Goal: Task Accomplishment & Management: Use online tool/utility

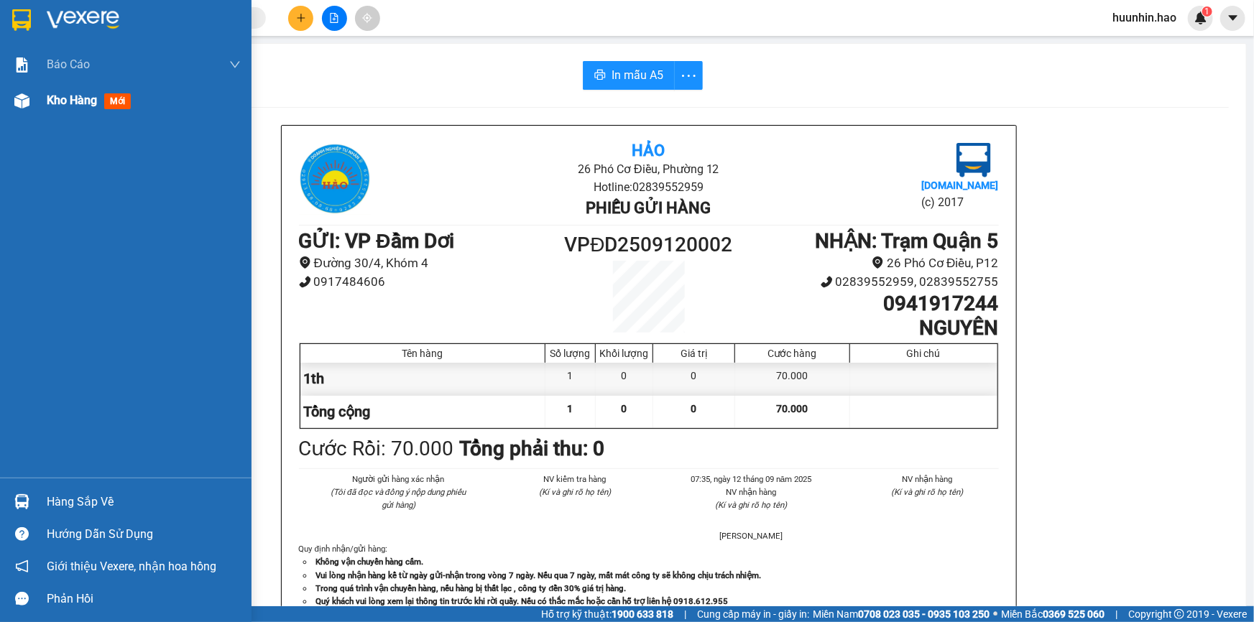
click at [66, 107] on span "Kho hàng" at bounding box center [72, 100] width 50 height 14
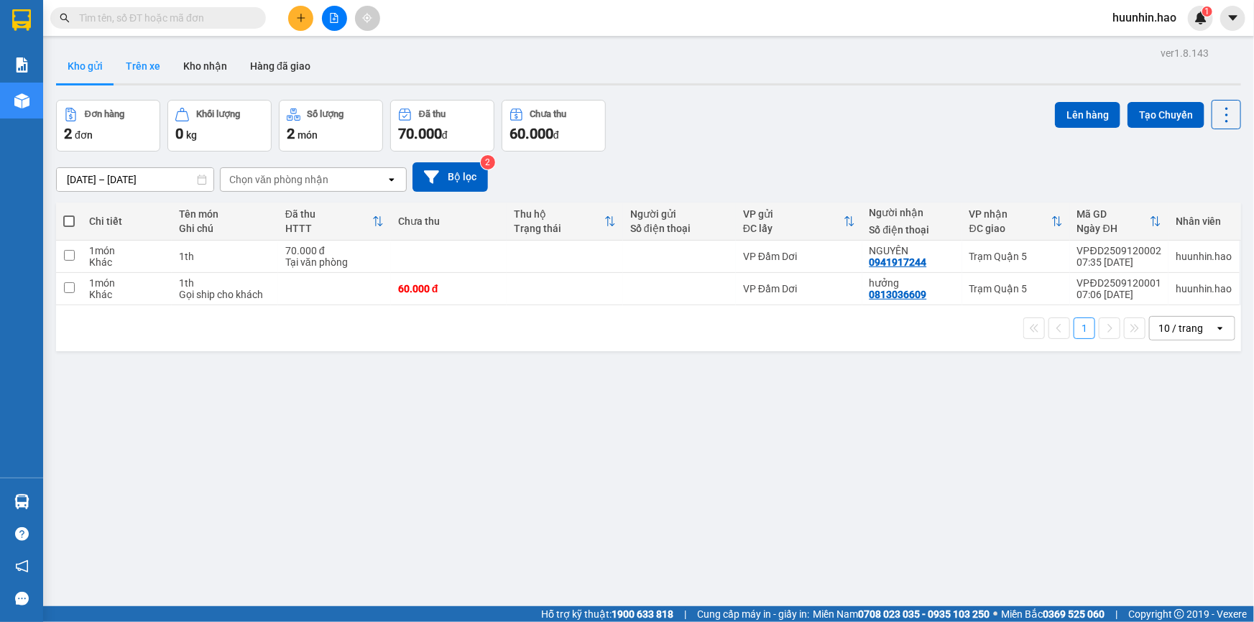
click at [152, 61] on button "Trên xe" at bounding box center [142, 66] width 57 height 34
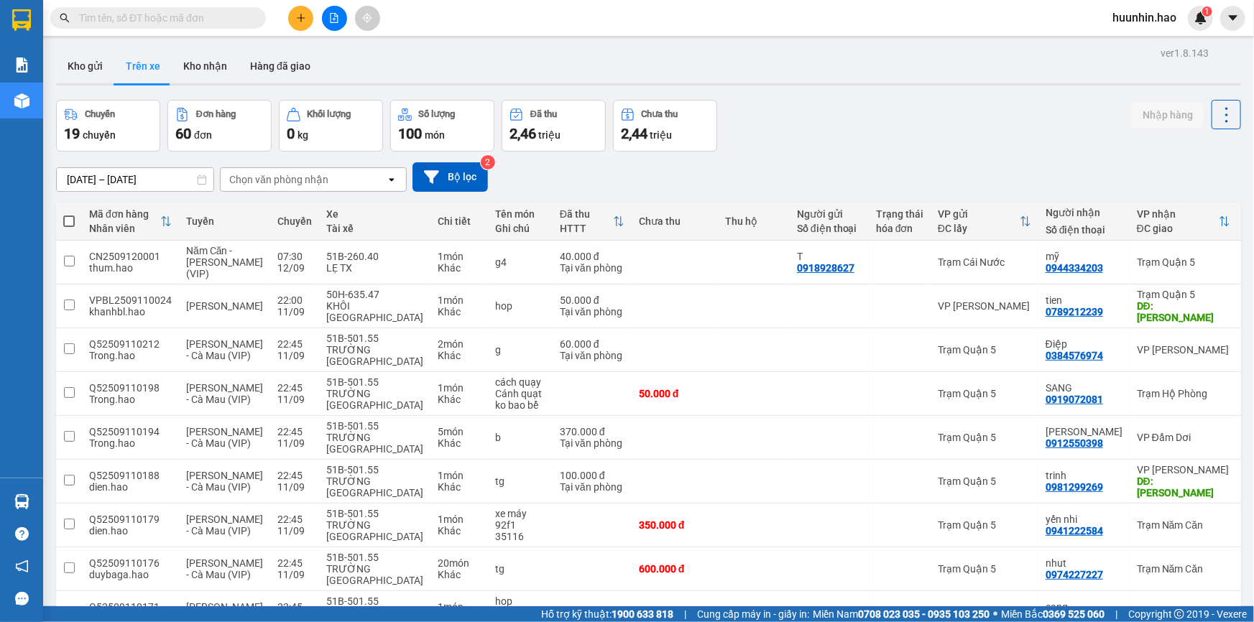
click at [294, 178] on div "Chọn văn phòng nhận" at bounding box center [278, 179] width 99 height 14
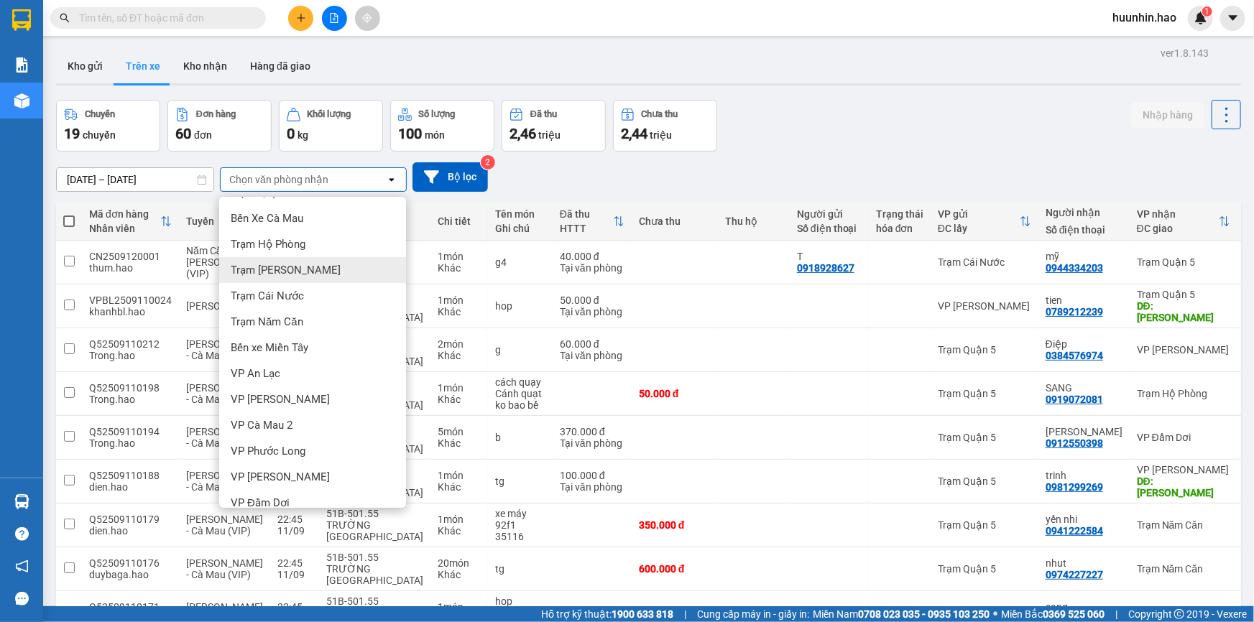
scroll to position [36, 0]
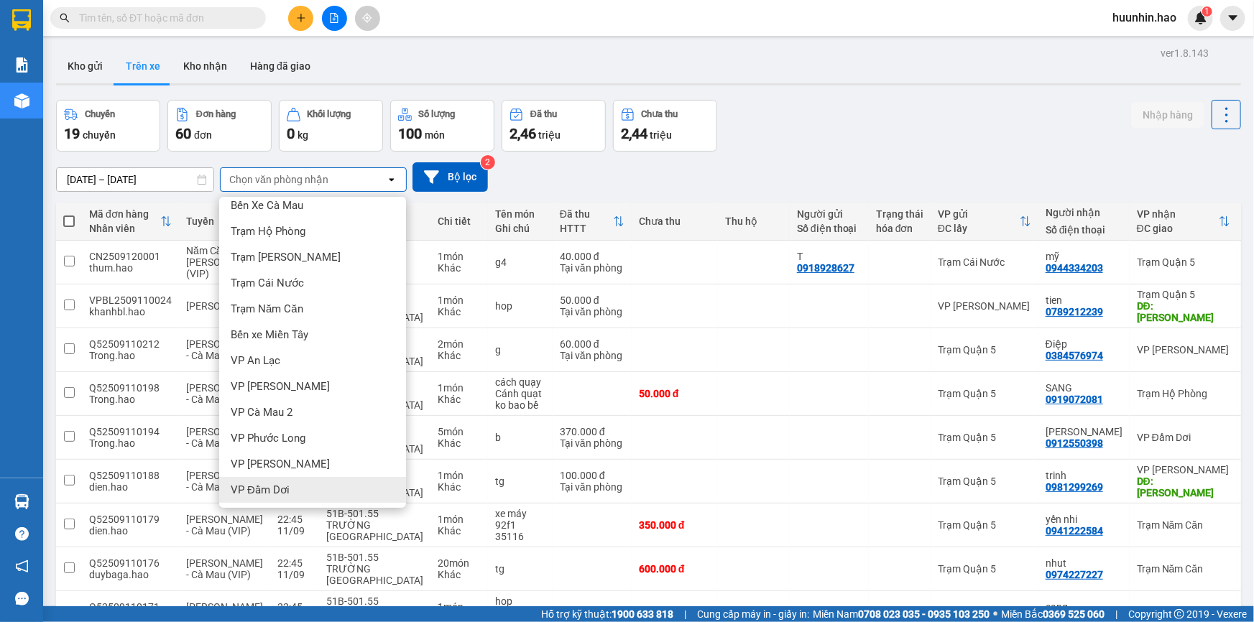
click at [272, 488] on span "VP Đầm Dơi" at bounding box center [260, 490] width 59 height 14
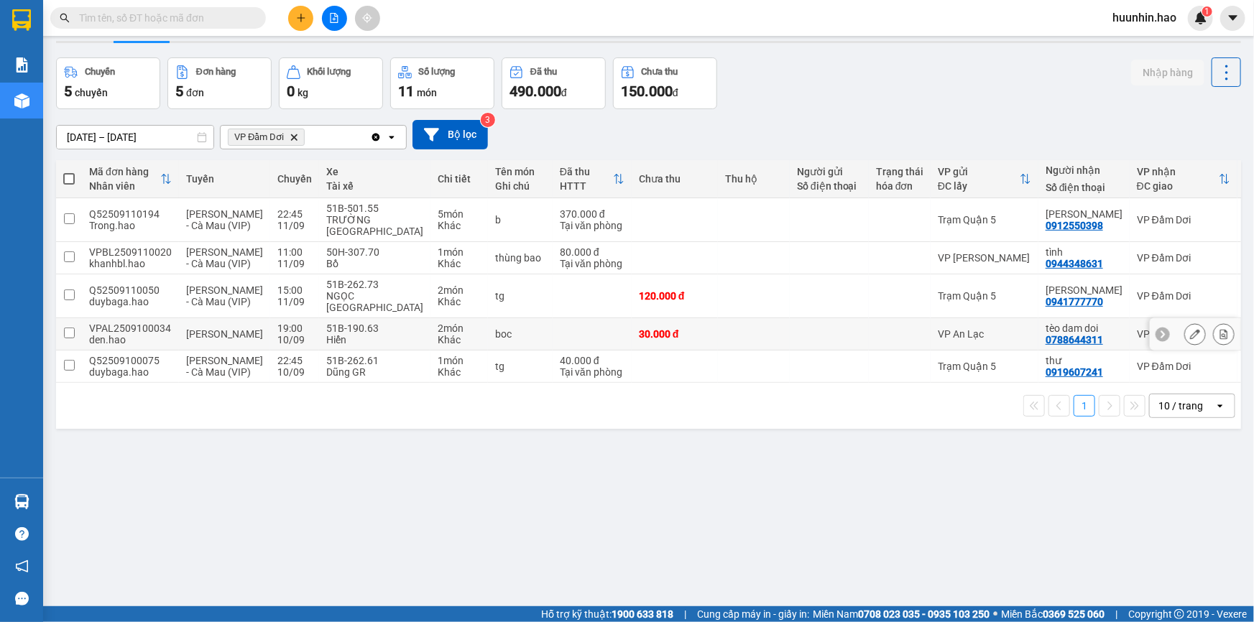
scroll to position [65, 0]
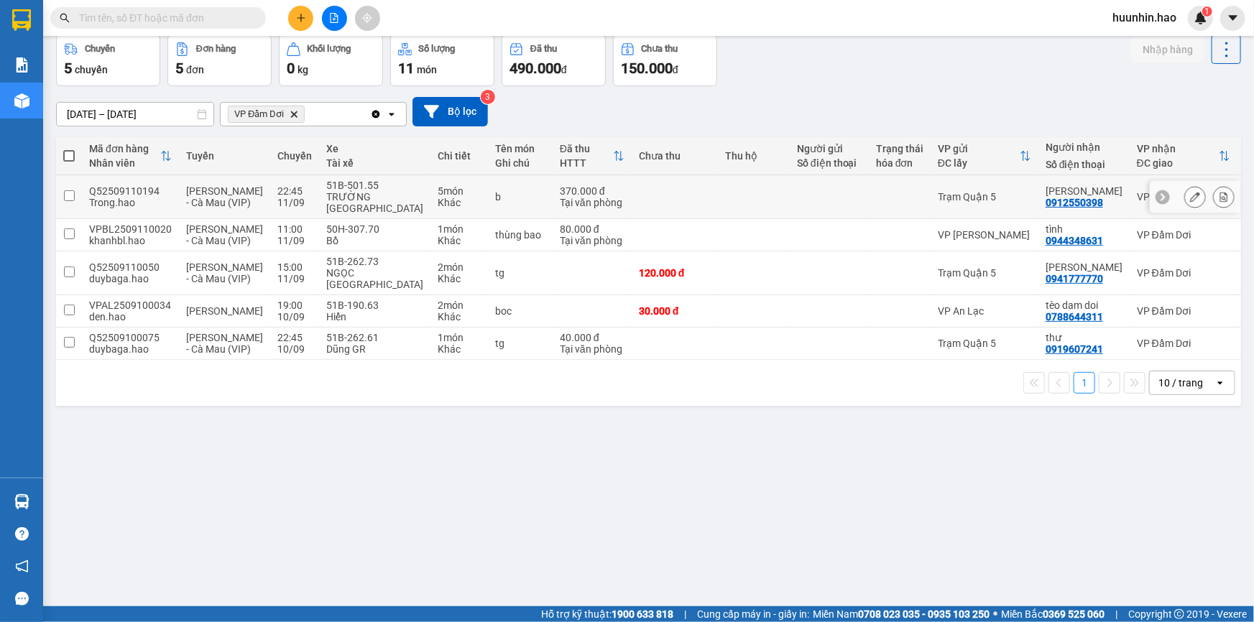
click at [869, 198] on td at bounding box center [900, 197] width 62 height 44
checkbox input "true"
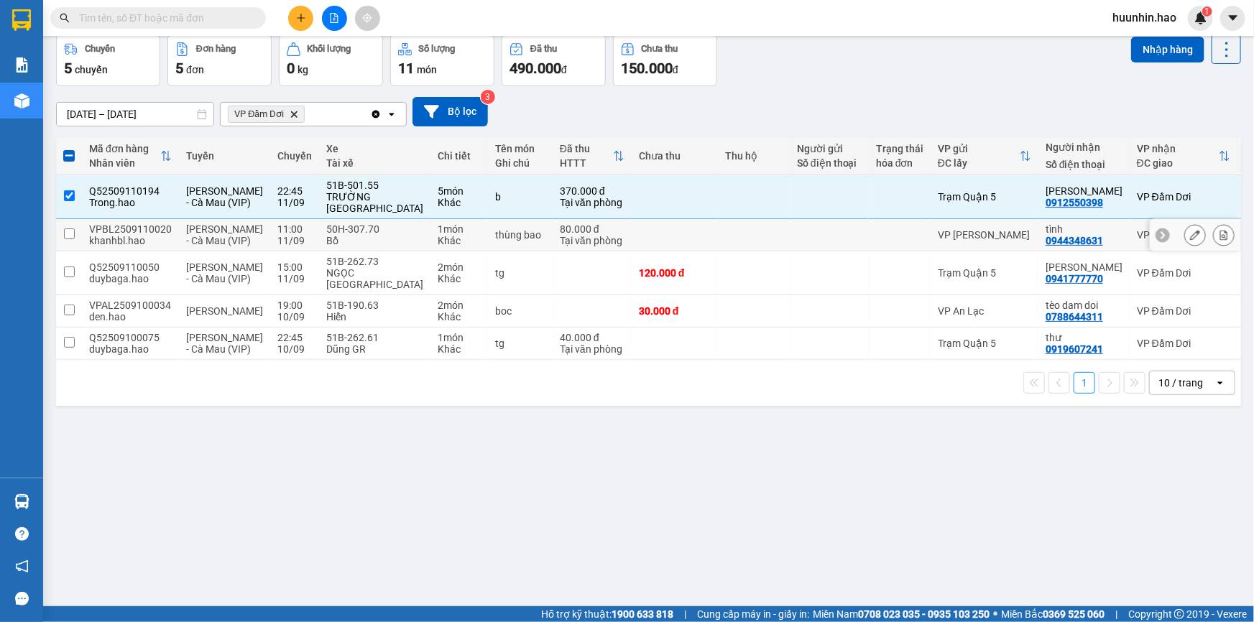
click at [815, 241] on div at bounding box center [829, 234] width 65 height 11
checkbox input "true"
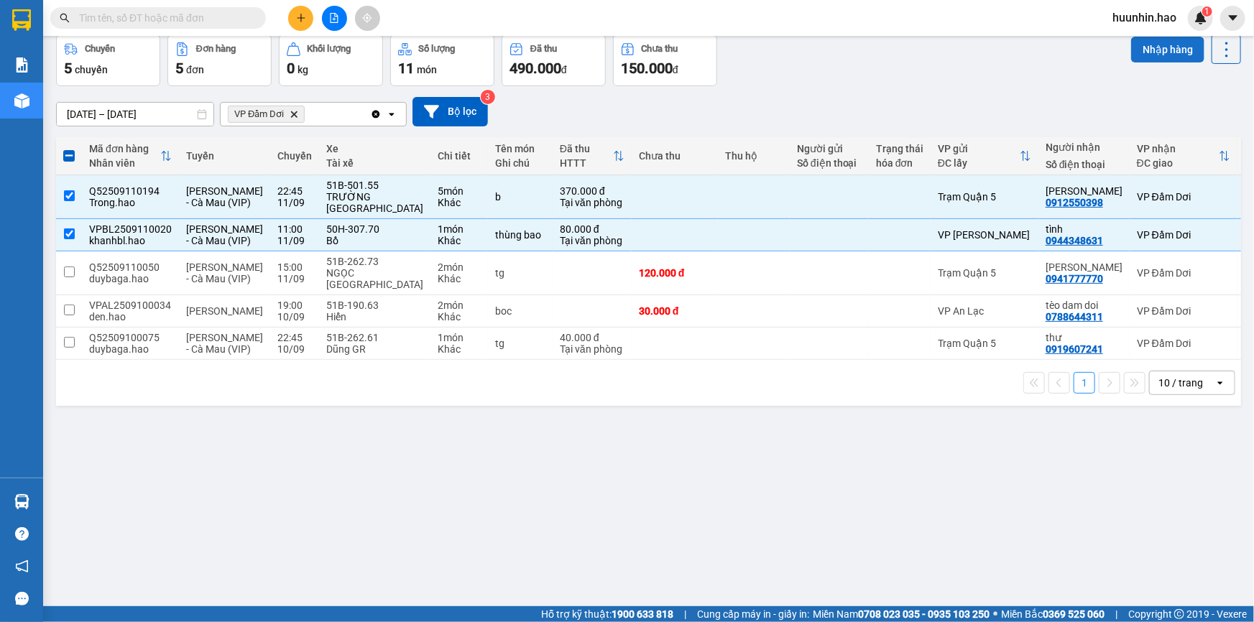
click at [1157, 48] on button "Nhập hàng" at bounding box center [1167, 50] width 73 height 26
checkbox input "false"
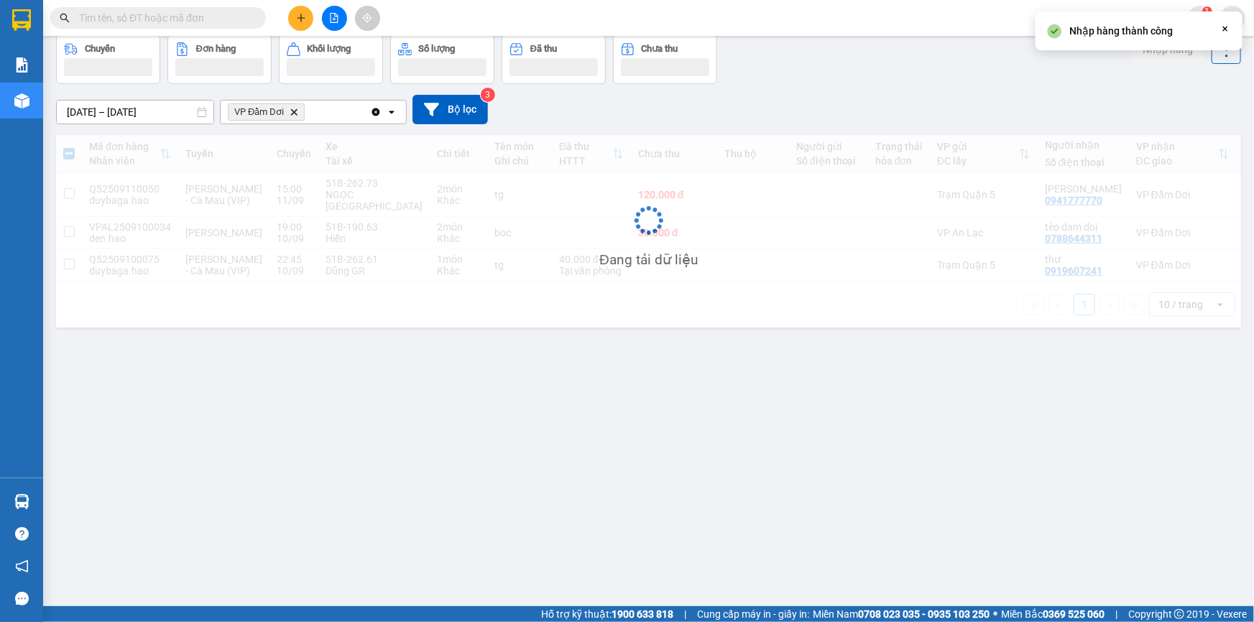
click at [1060, 305] on div "Đang tải dữ liệu" at bounding box center [648, 231] width 1185 height 193
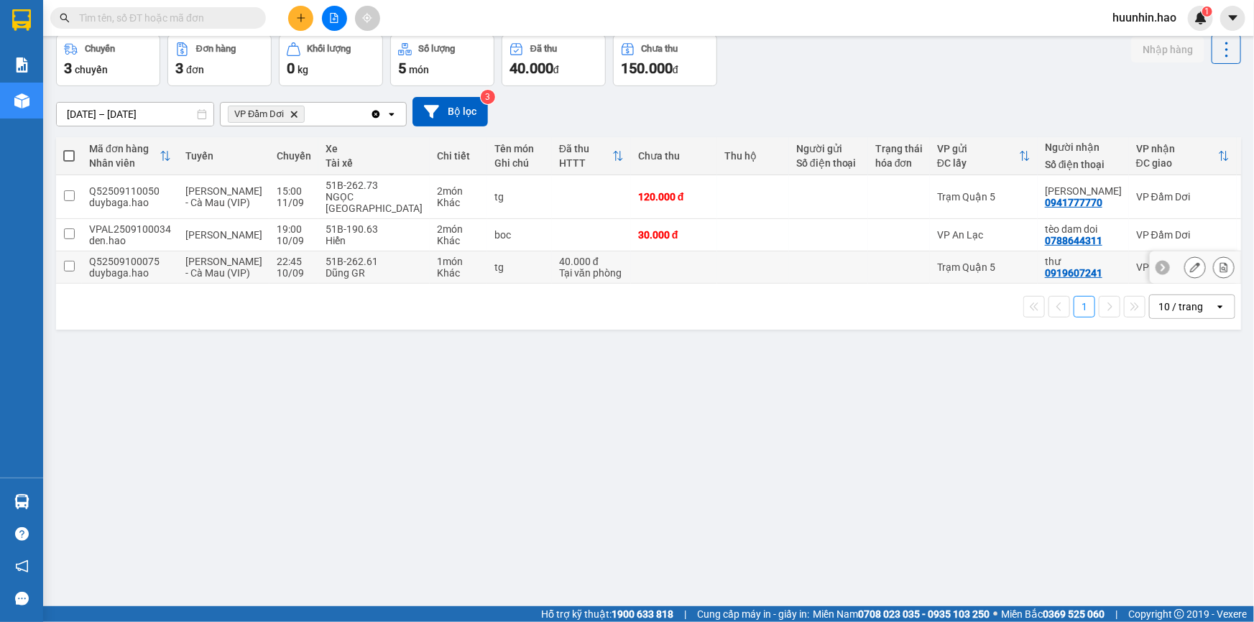
drag, startPoint x: 933, startPoint y: 288, endPoint x: 1011, endPoint y: 269, distance: 80.7
click at [932, 284] on td "Trạm Quận 5" at bounding box center [984, 267] width 108 height 32
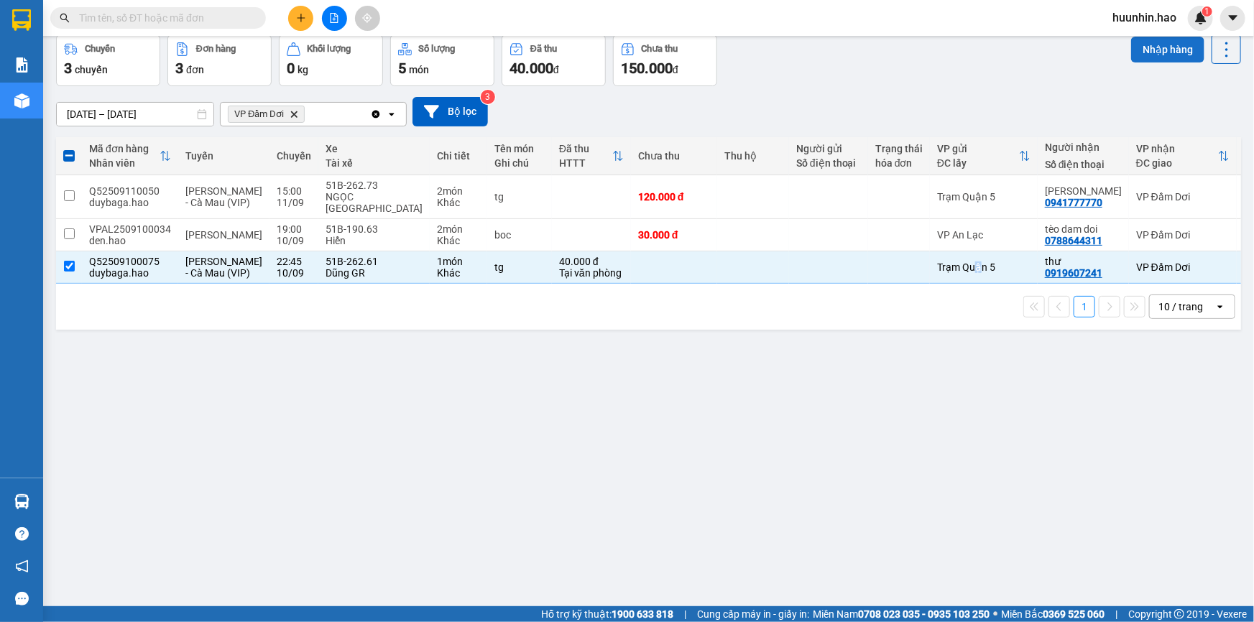
click at [1174, 49] on button "Nhập hàng" at bounding box center [1167, 50] width 73 height 26
checkbox input "false"
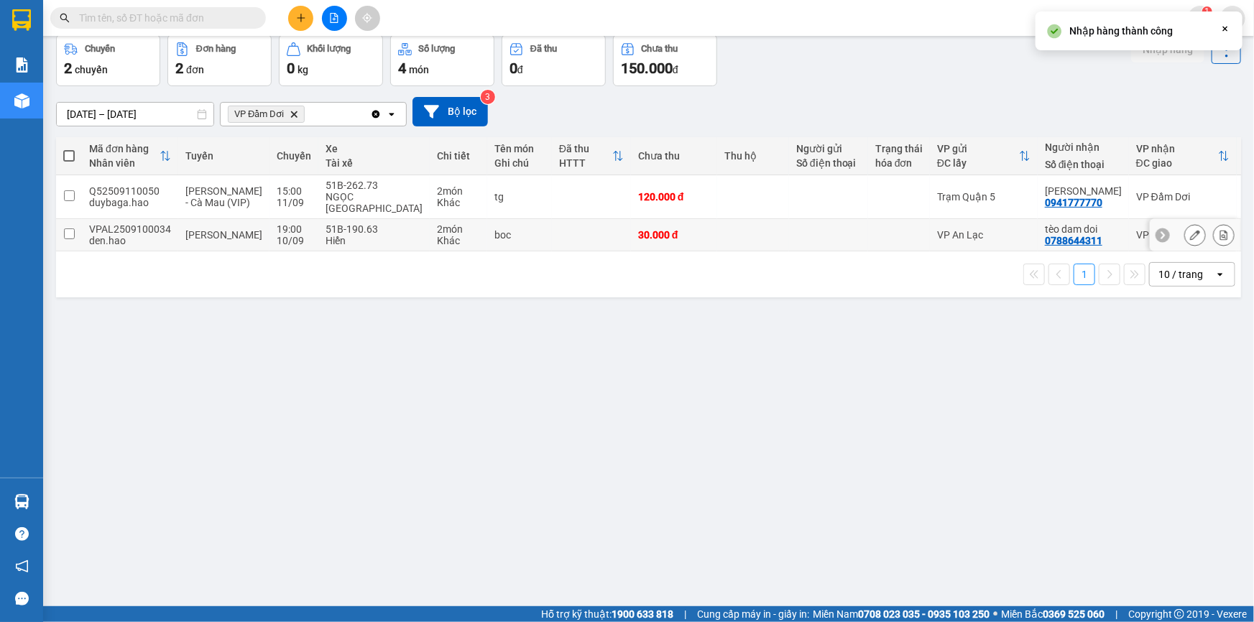
drag, startPoint x: 905, startPoint y: 241, endPoint x: 907, endPoint y: 216, distance: 25.2
click at [937, 237] on div "VP An Lạc" at bounding box center [983, 234] width 93 height 11
checkbox input "true"
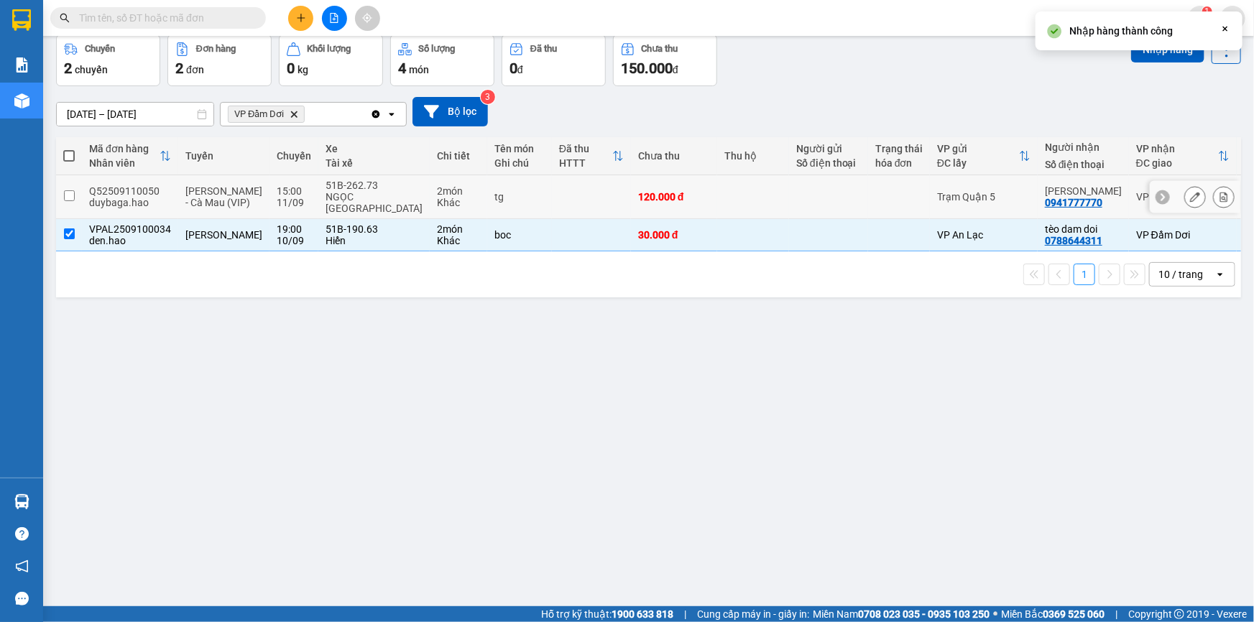
click at [937, 203] on div "Trạm Quận 5" at bounding box center [983, 196] width 93 height 11
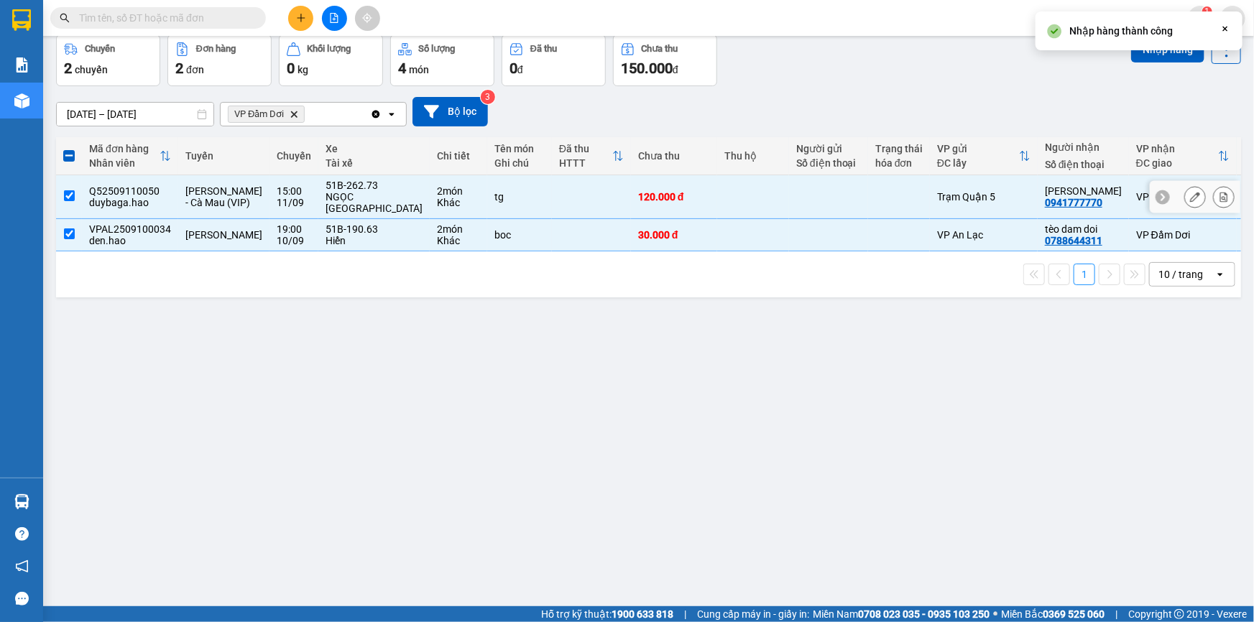
checkbox input "true"
click at [1171, 46] on button "Nhập hàng" at bounding box center [1167, 50] width 73 height 26
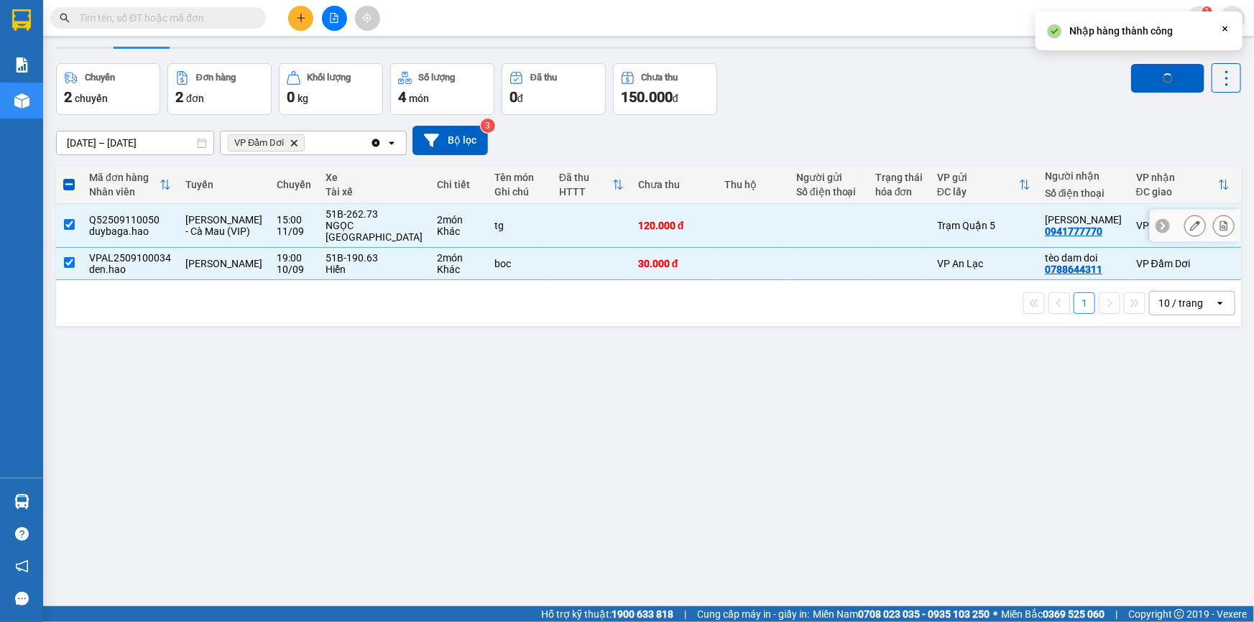
scroll to position [0, 0]
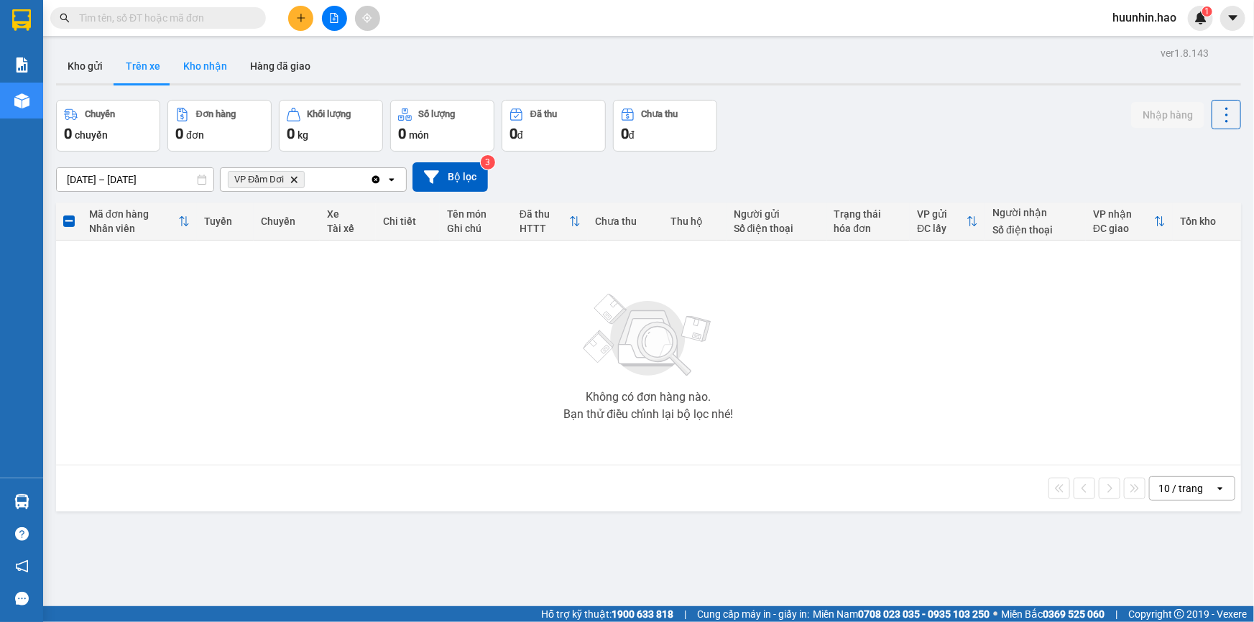
click at [201, 65] on button "Kho nhận" at bounding box center [205, 66] width 67 height 34
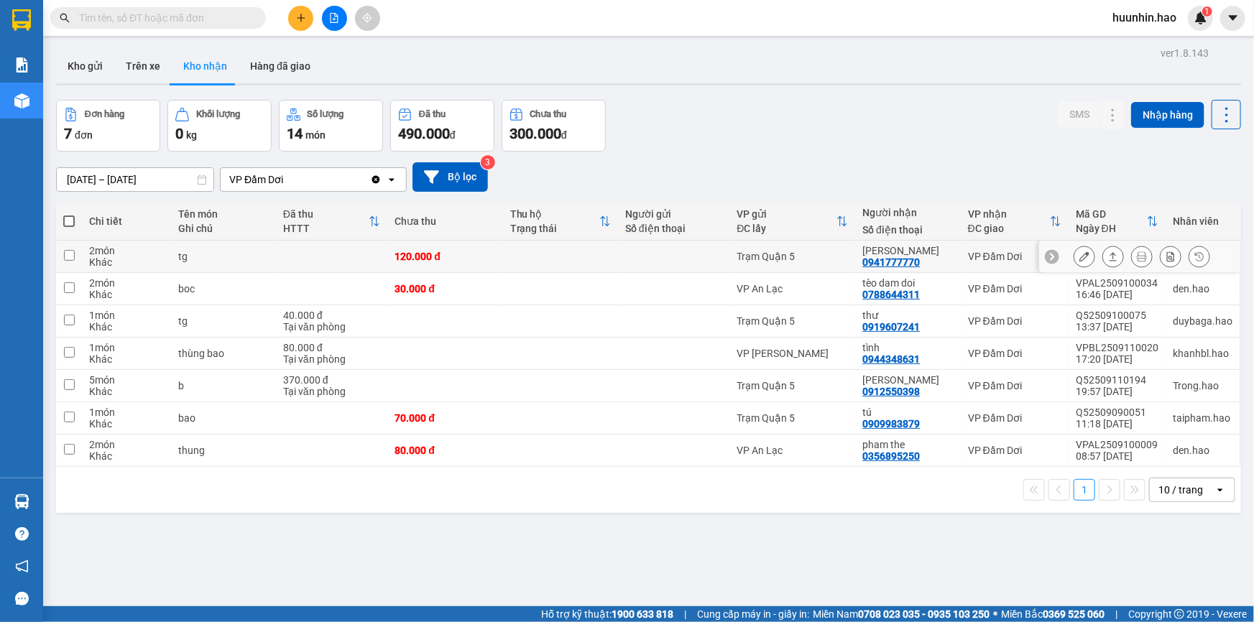
scroll to position [65, 0]
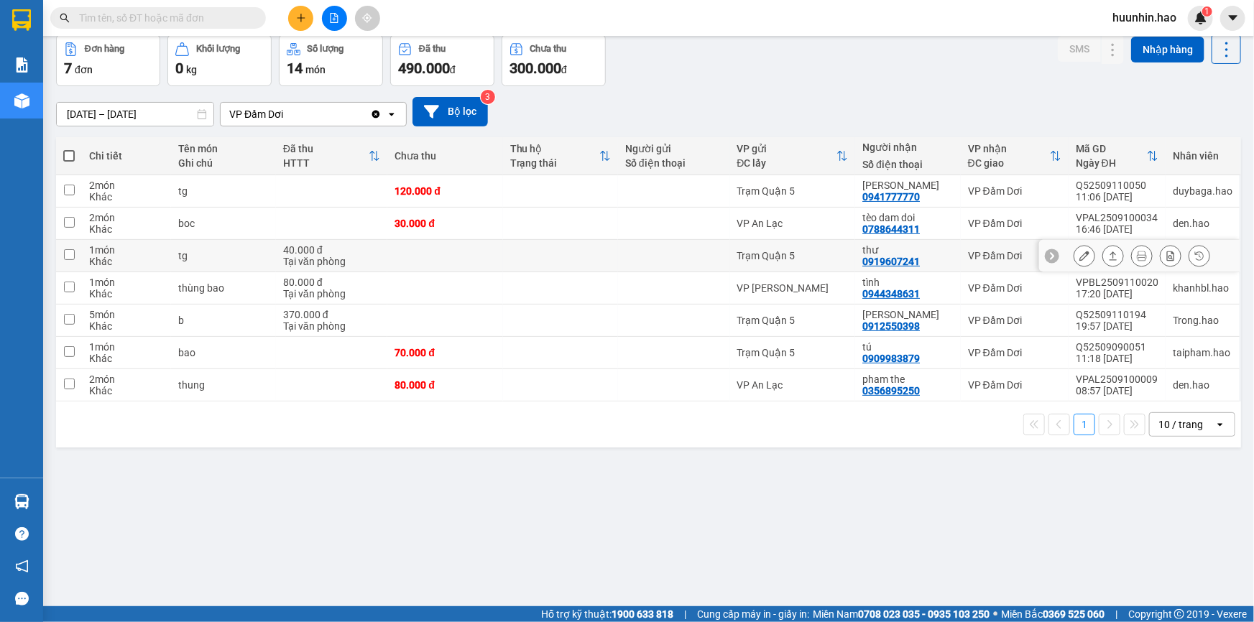
click at [943, 256] on div "thư" at bounding box center [907, 249] width 91 height 11
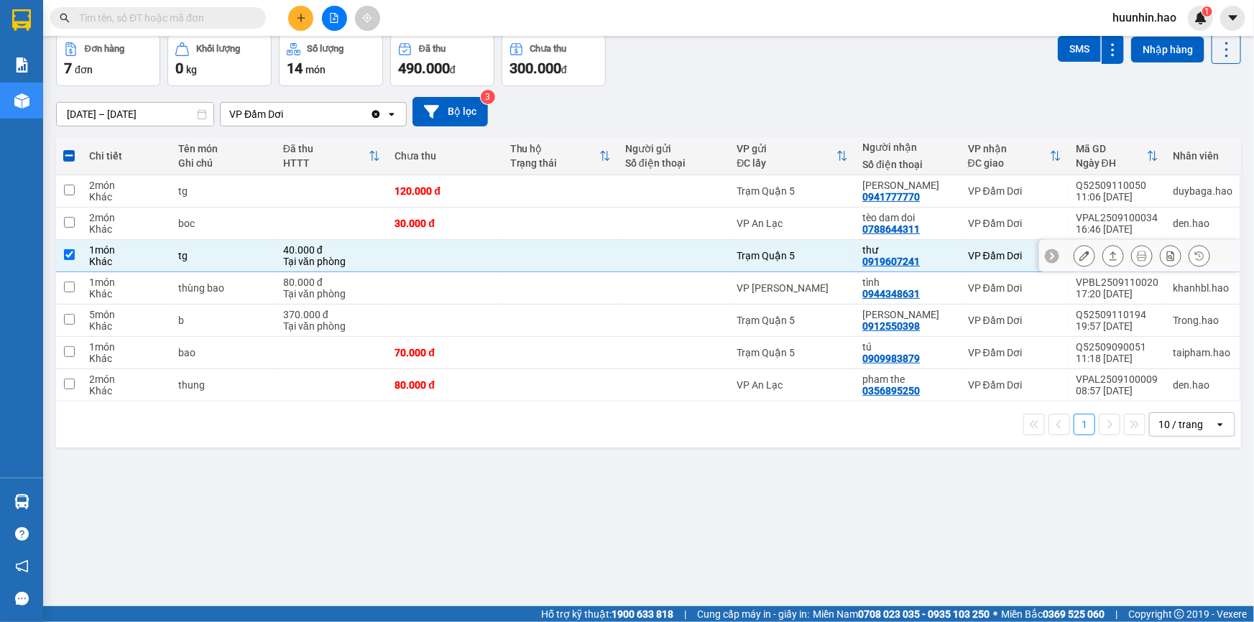
click at [1108, 259] on icon at bounding box center [1113, 256] width 10 height 10
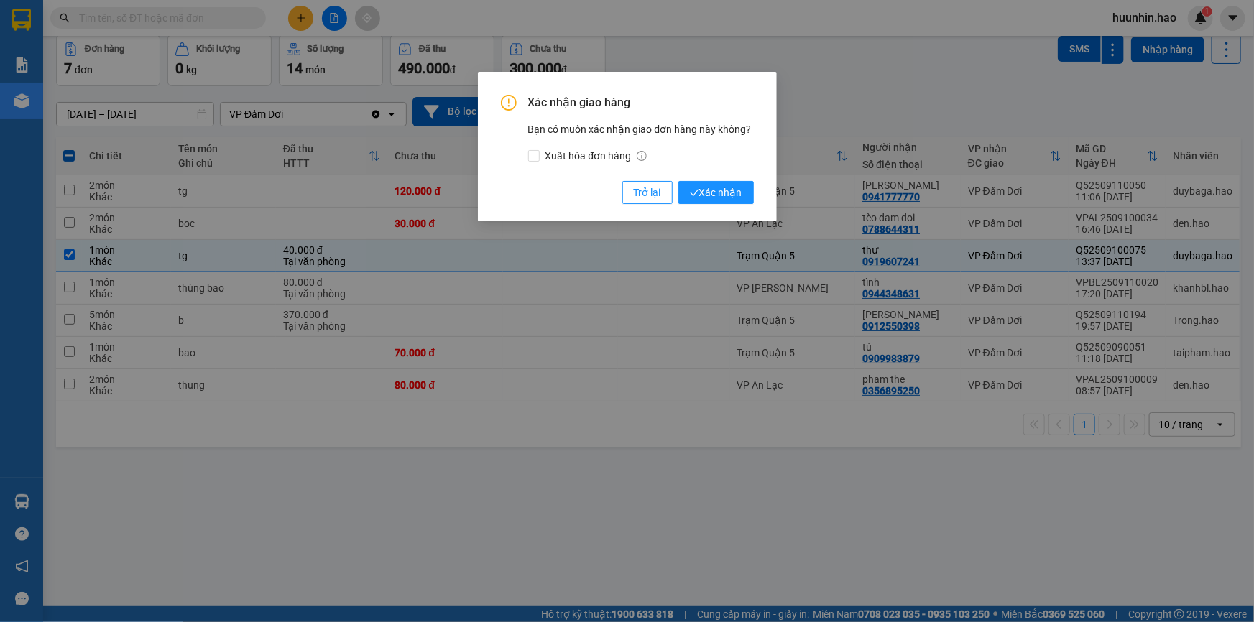
drag, startPoint x: 706, startPoint y: 191, endPoint x: 777, endPoint y: 192, distance: 70.4
click at [708, 190] on span "Xác nhận" at bounding box center [716, 193] width 52 height 16
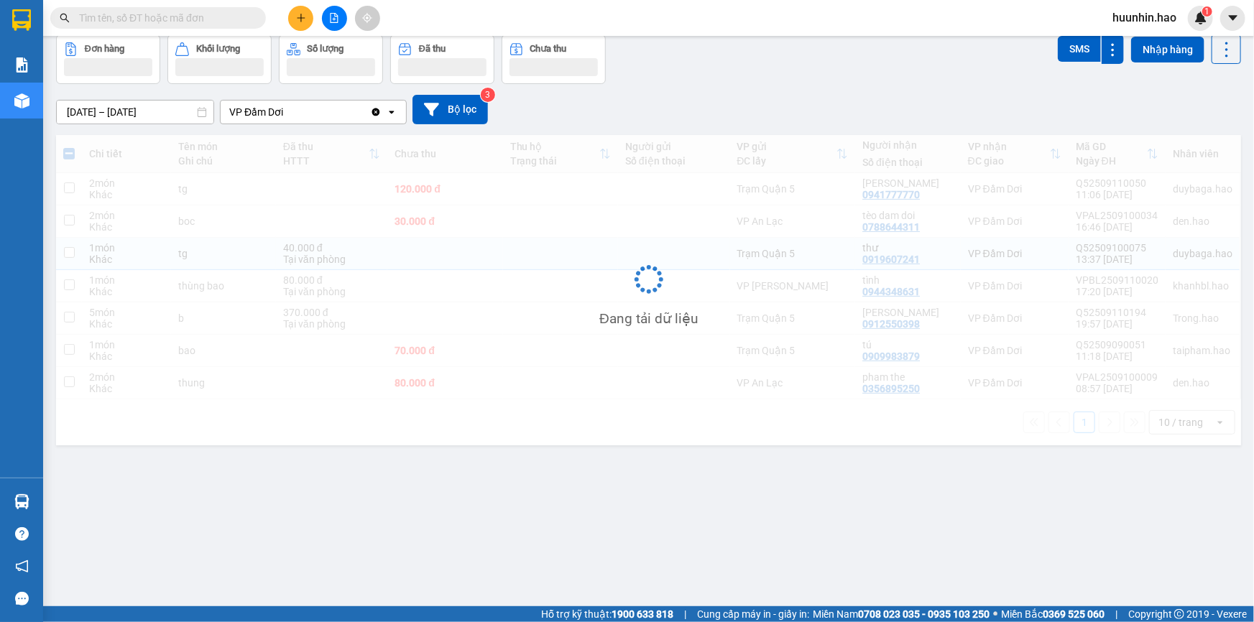
checkbox input "false"
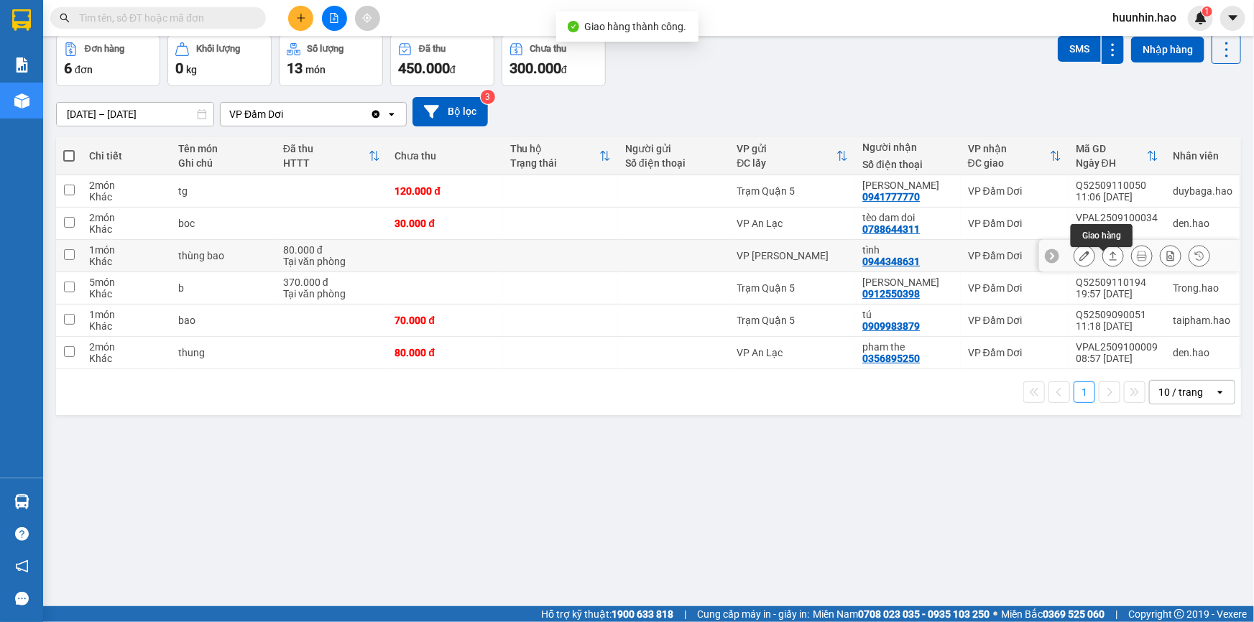
click at [1103, 258] on button at bounding box center [1113, 256] width 20 height 25
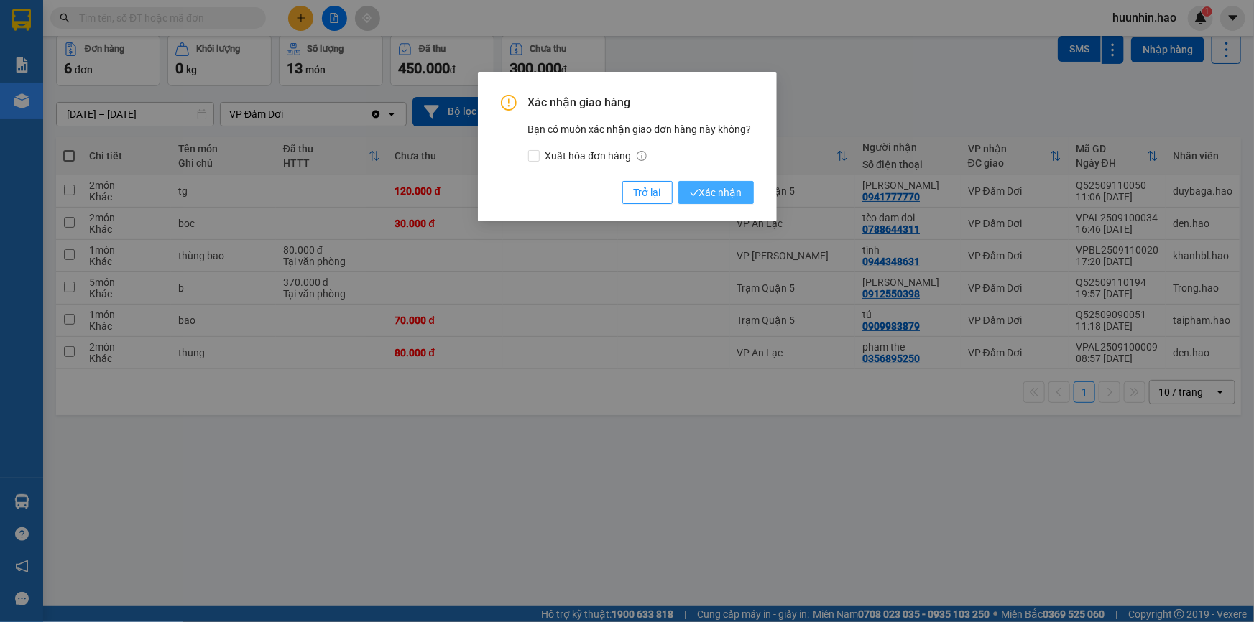
click at [701, 188] on span "Xác nhận" at bounding box center [716, 193] width 52 height 16
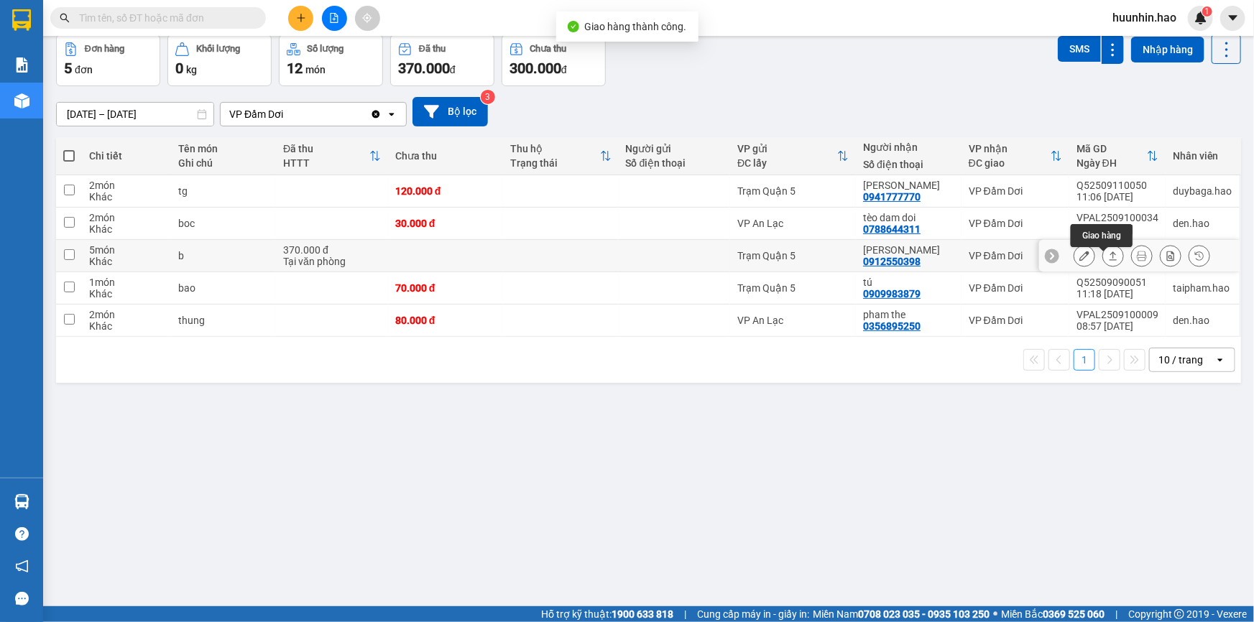
click at [1108, 257] on icon at bounding box center [1113, 256] width 10 height 10
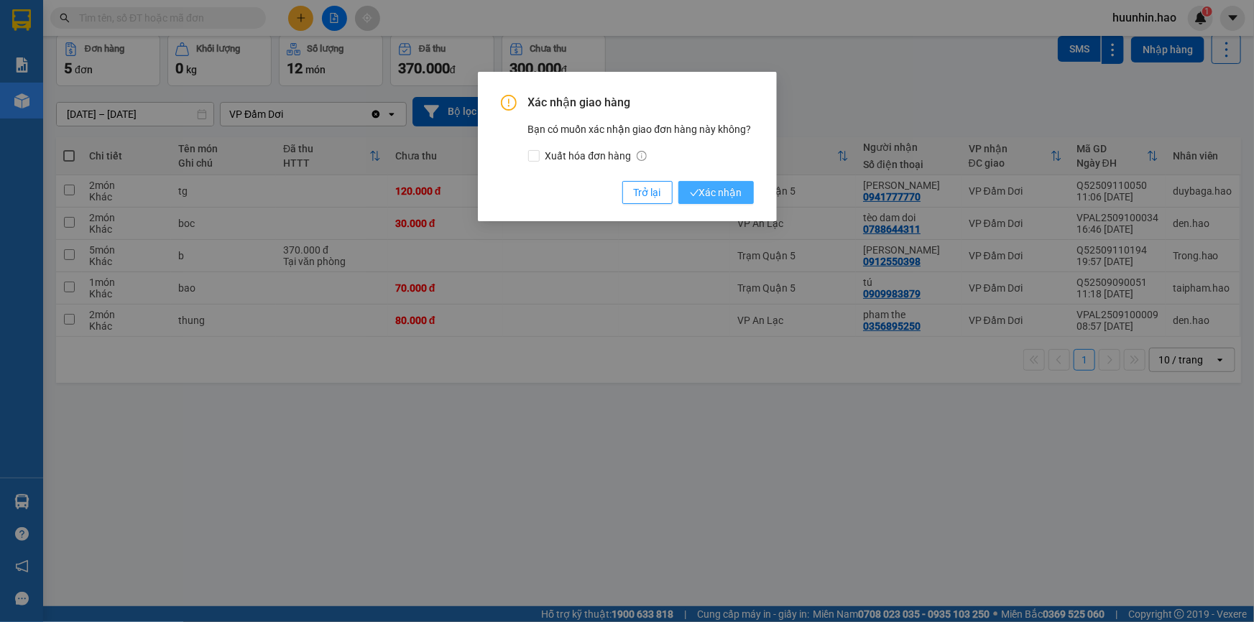
drag, startPoint x: 718, startPoint y: 193, endPoint x: 727, endPoint y: 190, distance: 10.0
click at [722, 192] on span "Xác nhận" at bounding box center [716, 193] width 52 height 16
